Goal: Information Seeking & Learning: Learn about a topic

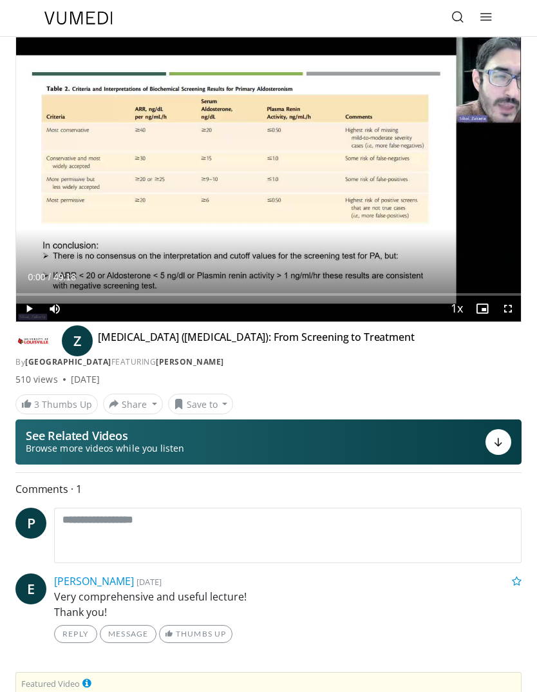
click at [461, 19] on icon at bounding box center [458, 16] width 13 height 13
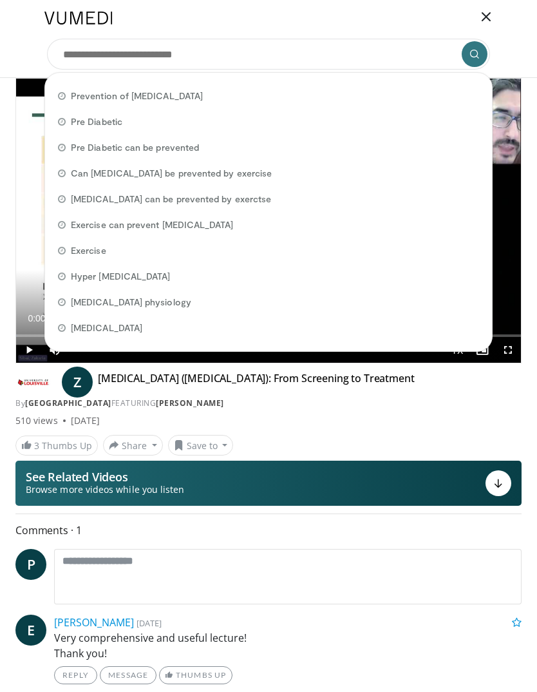
click at [181, 227] on span "Exercise can prevent [MEDICAL_DATA]" at bounding box center [152, 224] width 162 height 13
type input "**********"
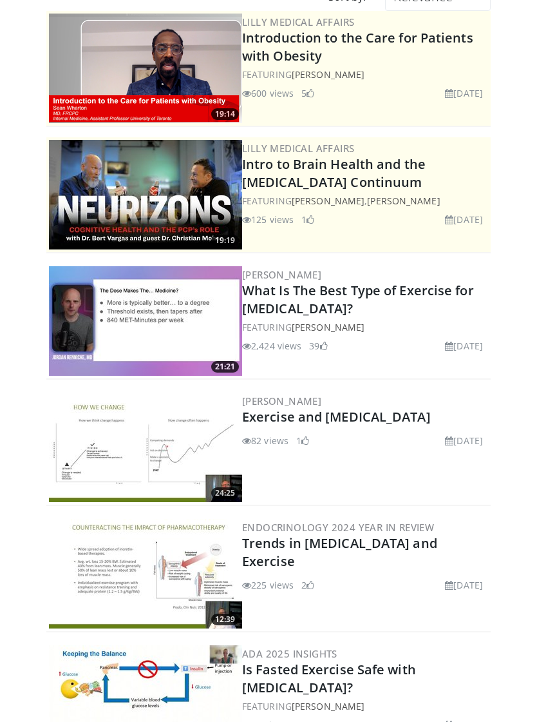
scroll to position [107, 0]
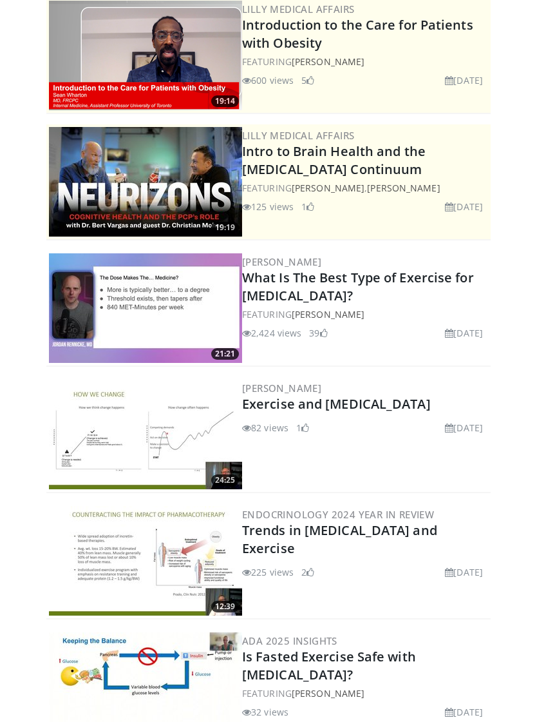
click at [406, 521] on link "Trends in [MEDICAL_DATA] and Exercise" at bounding box center [339, 538] width 195 height 35
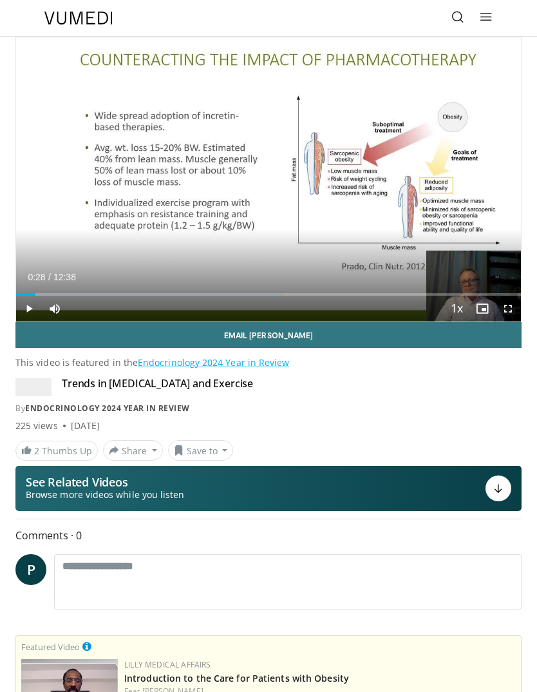
click at [37, 295] on div "Progress Bar" at bounding box center [149, 294] width 266 height 3
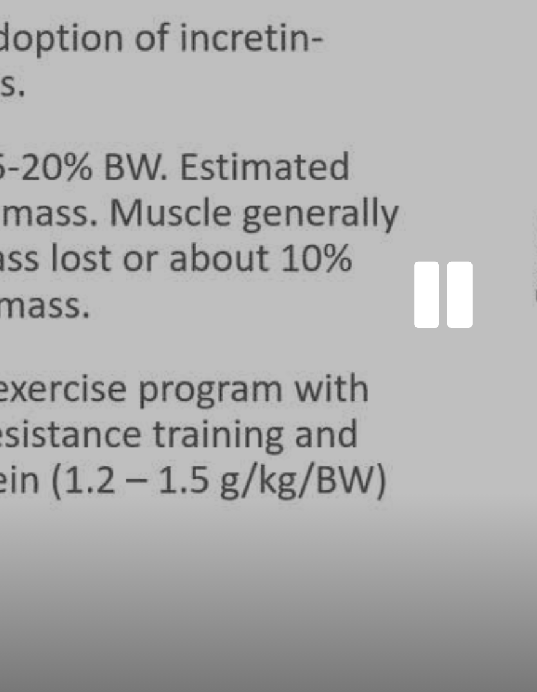
click at [16, 271] on div "Current Time 1:32 / Duration 12:38" at bounding box center [268, 277] width 505 height 12
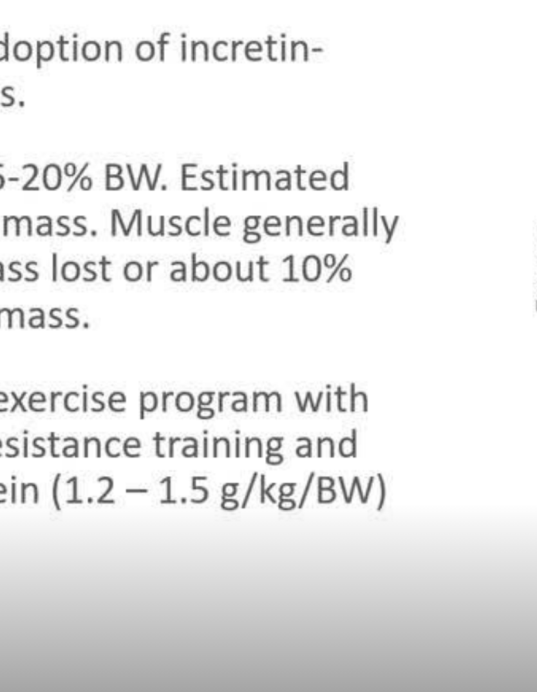
click at [132, 104] on div "10 seconds Tap to unmute" at bounding box center [268, 179] width 505 height 284
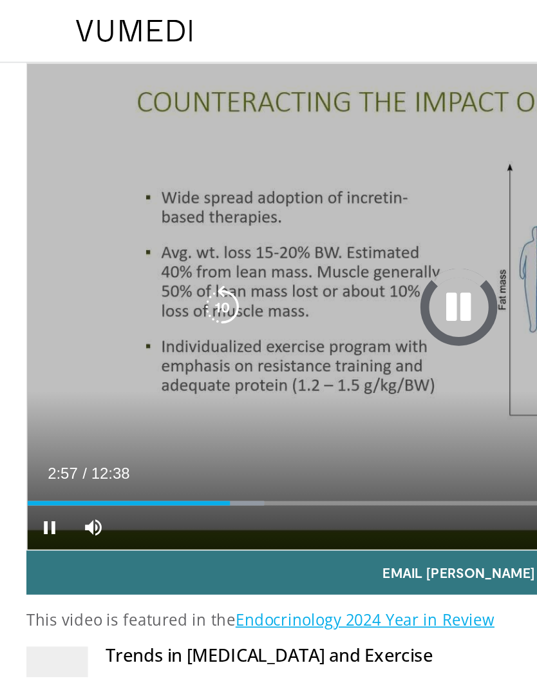
click at [135, 288] on div "Loaded : 27.44%" at bounding box center [268, 290] width 505 height 12
click at [183, 291] on div "Loaded : 27.96%" at bounding box center [268, 290] width 505 height 12
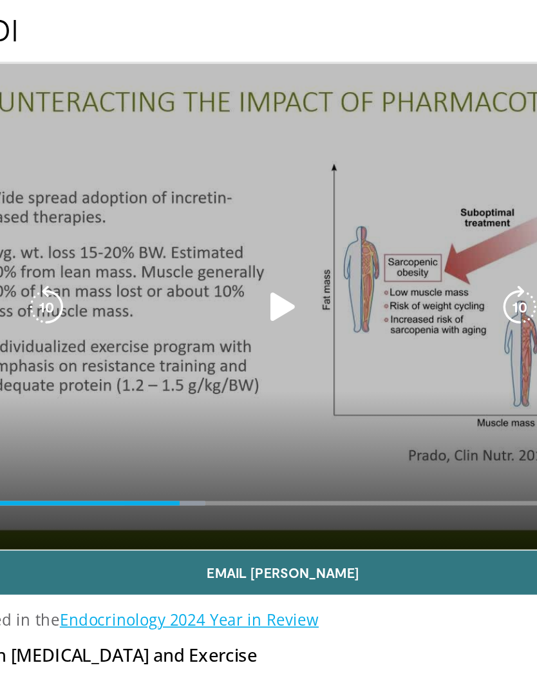
click at [256, 188] on icon "Video Player" at bounding box center [269, 180] width 26 height 26
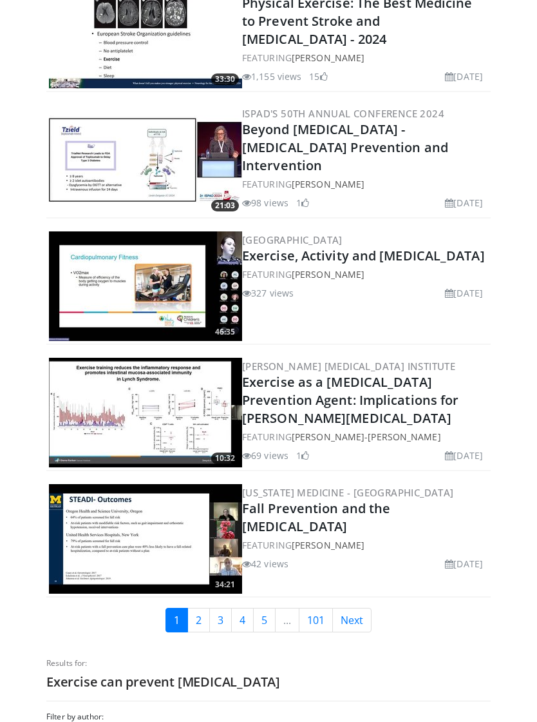
scroll to position [2946, 0]
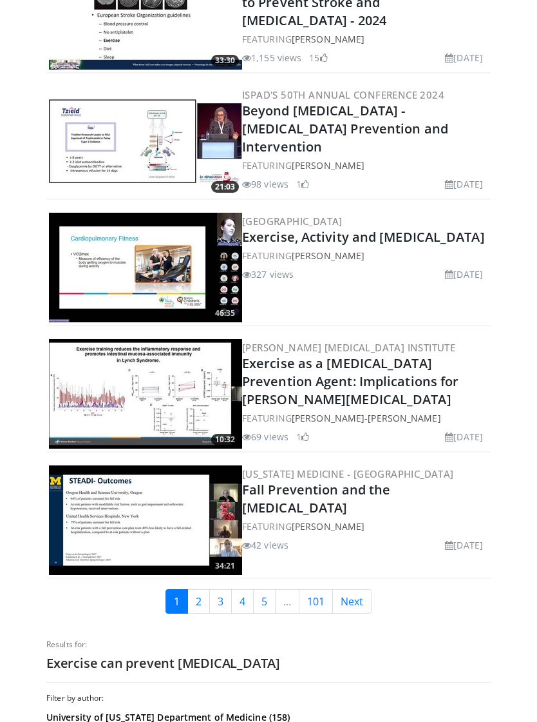
click at [323, 589] on link "101" at bounding box center [316, 601] width 34 height 24
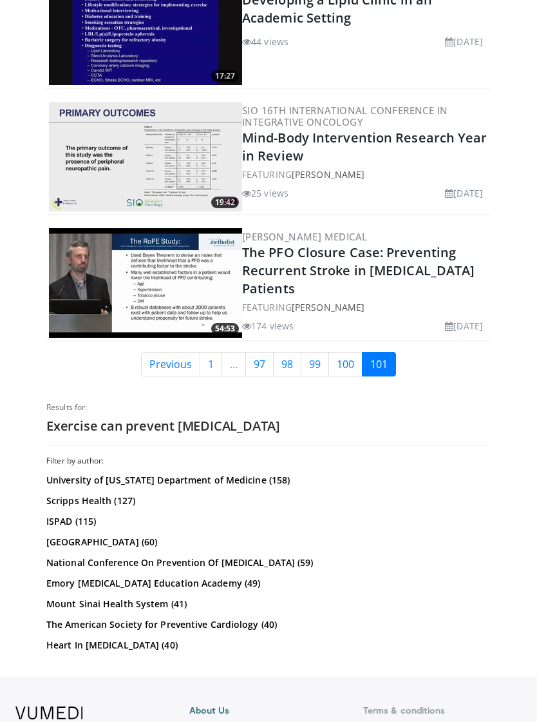
scroll to position [1962, 0]
click at [347, 353] on link "100" at bounding box center [346, 365] width 34 height 24
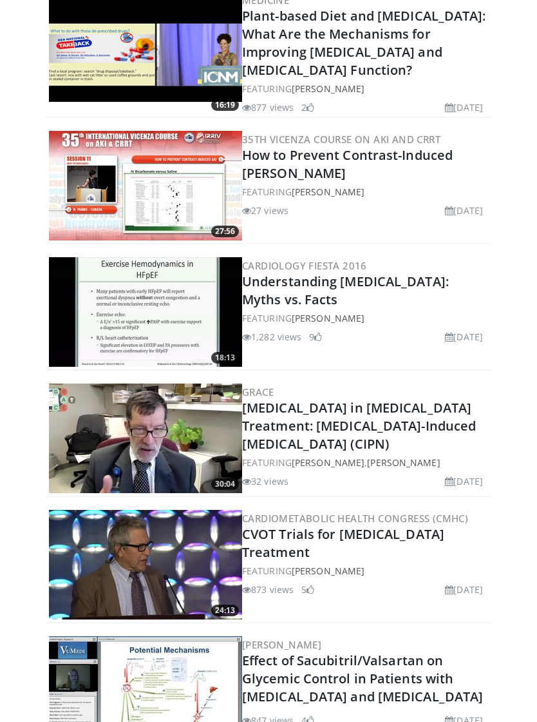
scroll to position [528, 0]
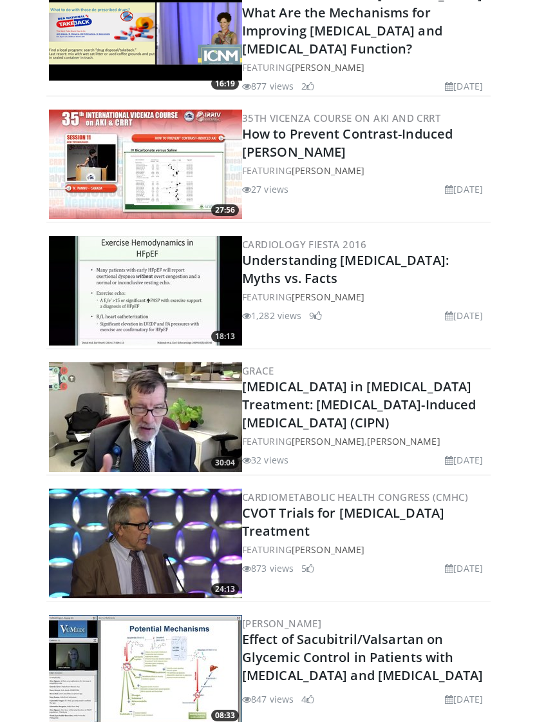
click at [194, 256] on img at bounding box center [145, 291] width 193 height 110
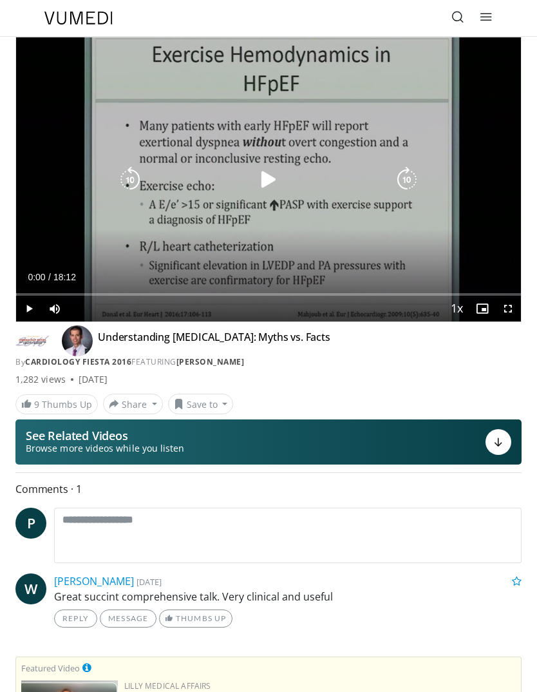
click at [278, 173] on icon "Video Player" at bounding box center [269, 180] width 26 height 26
click at [92, 295] on div "Loaded : 0.02%" at bounding box center [268, 294] width 505 height 3
